Goal: Transaction & Acquisition: Purchase product/service

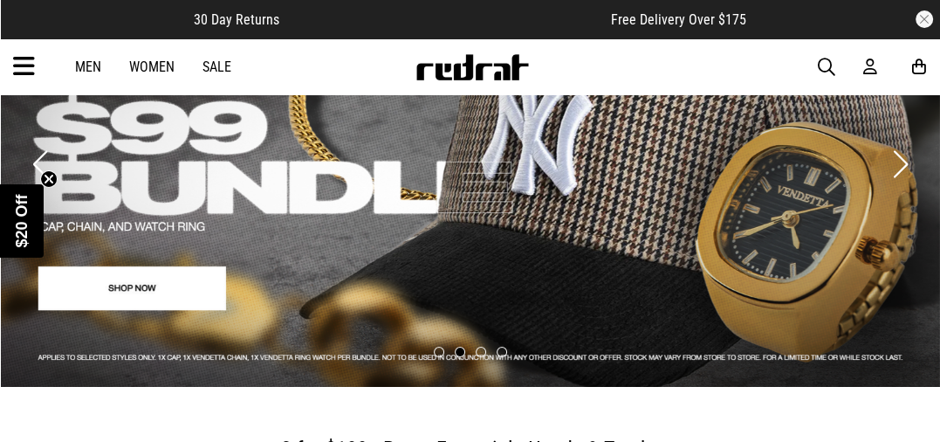
scroll to position [140, 0]
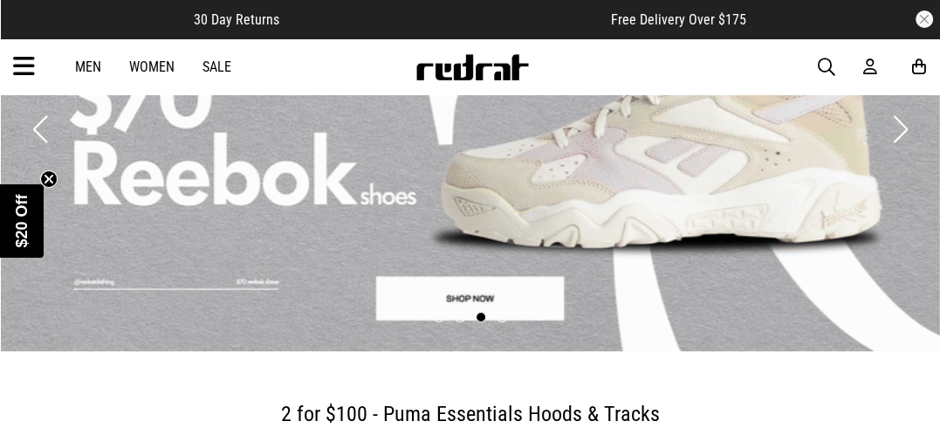
click at [101, 72] on link "Men" at bounding box center [88, 66] width 26 height 17
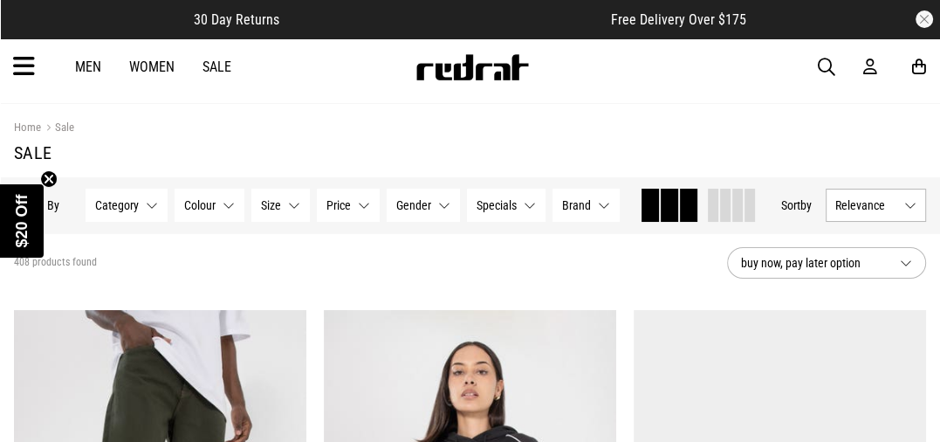
click at [161, 222] on button "Category None selected" at bounding box center [127, 205] width 82 height 33
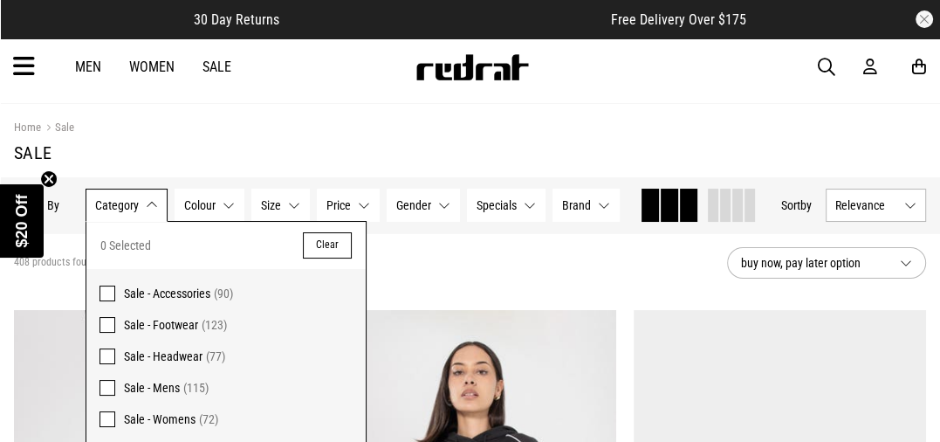
scroll to position [101, 0]
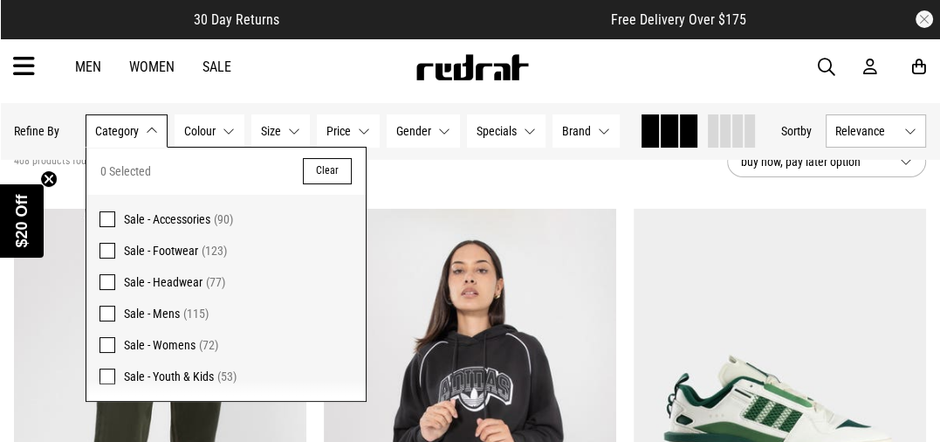
click at [108, 290] on span at bounding box center [107, 282] width 16 height 16
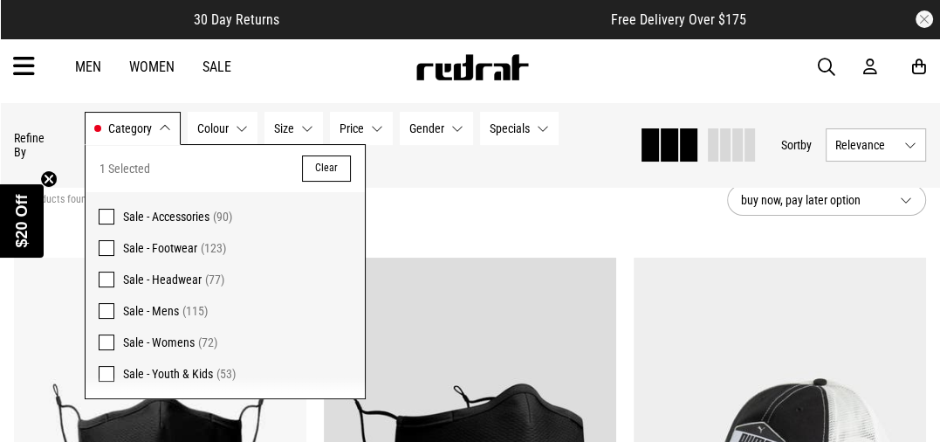
click at [496, 212] on div "77 products found Active Filters Sale - Headwear Clear" at bounding box center [363, 200] width 699 height 52
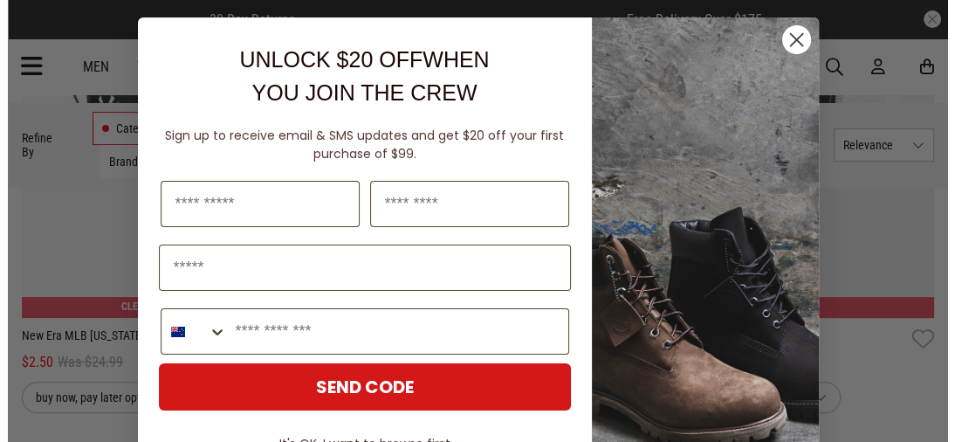
scroll to position [457, 0]
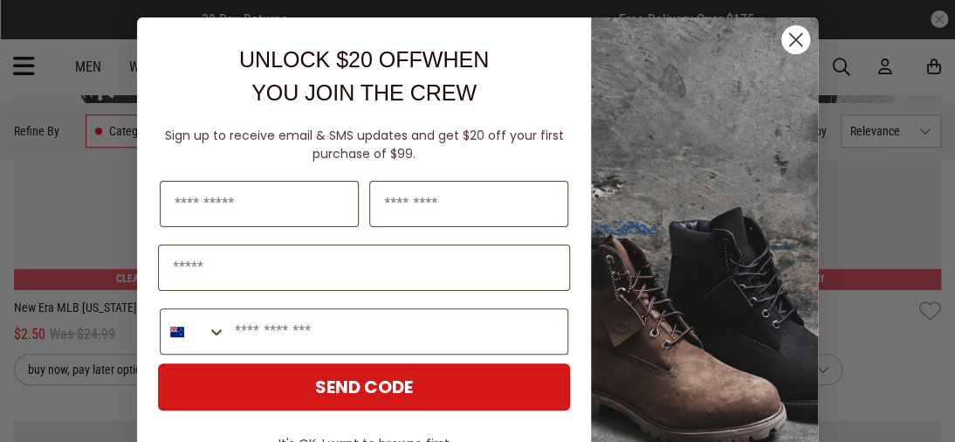
click at [786, 35] on circle "Close dialog" at bounding box center [795, 39] width 29 height 29
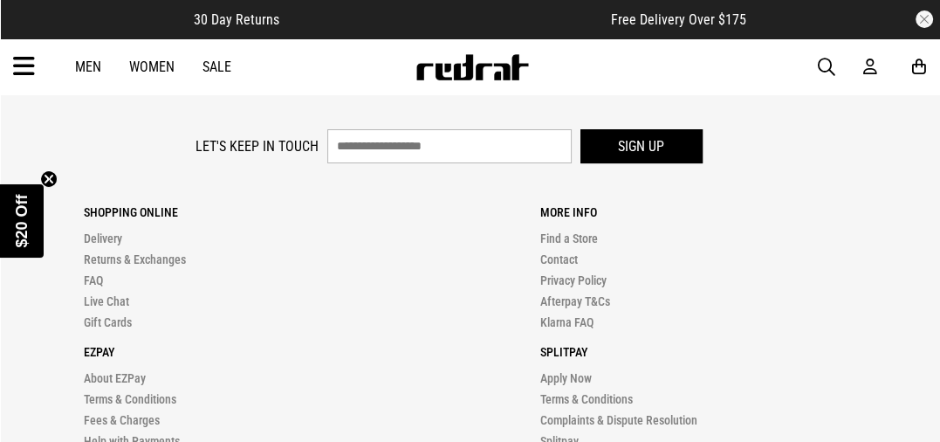
scroll to position [4919, 0]
